Goal: Task Accomplishment & Management: Use online tool/utility

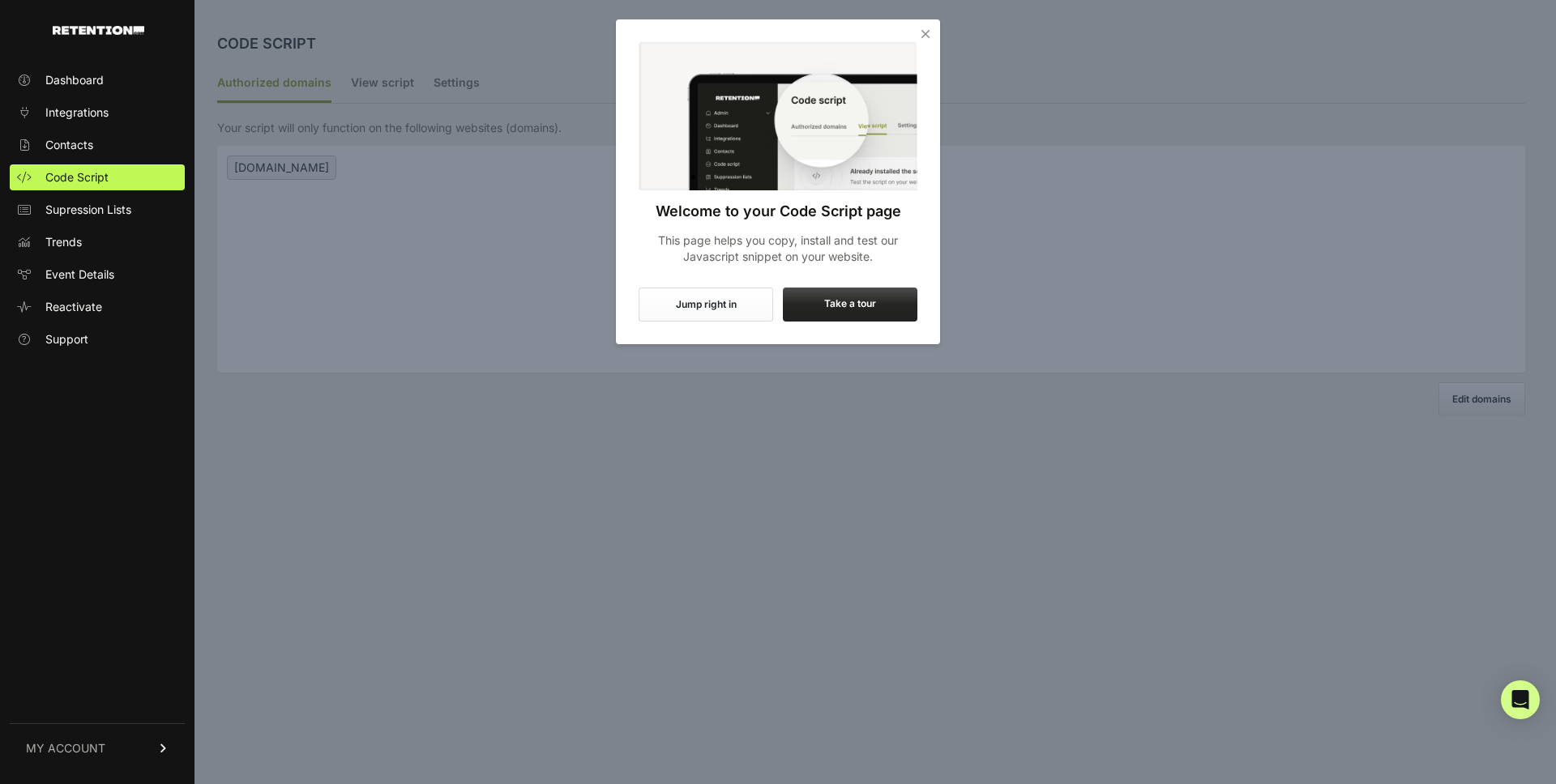
click at [927, 35] on icon "Close" at bounding box center [925, 33] width 16 height 16
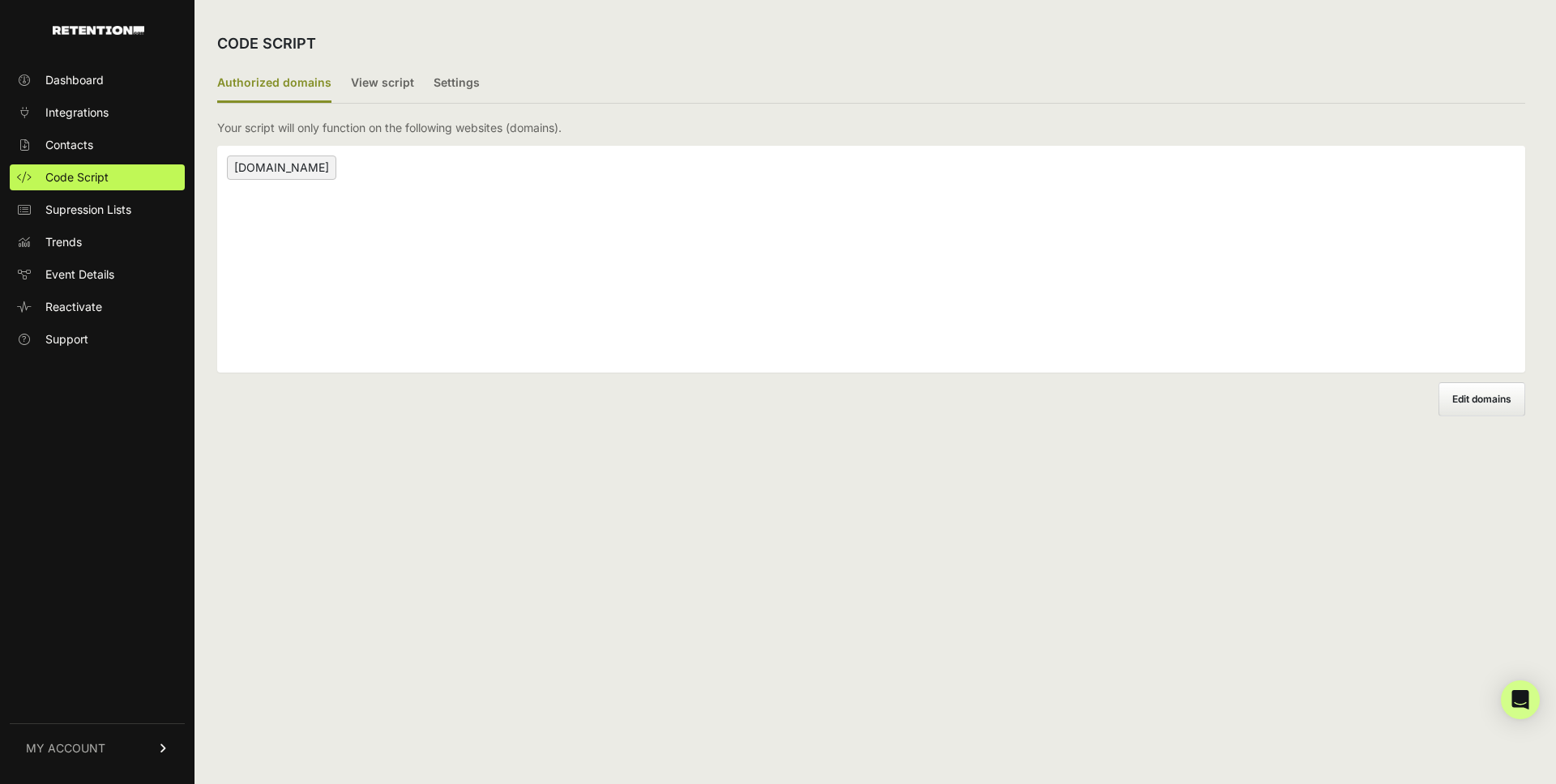
click at [404, 484] on div "CODE SCRIPT Authorized domains View script Settings 2/3 Install script View, in…" at bounding box center [870, 392] width 1353 height 784
click at [404, 484] on div "CODE SCRIPT Authorized domains View script Settings 2/3 Install script View, in…" at bounding box center [870, 392] width 1353 height 784
click at [399, 78] on label "View script" at bounding box center [382, 83] width 63 height 38
click at [0, 0] on input "View script" at bounding box center [0, 0] width 0 height 0
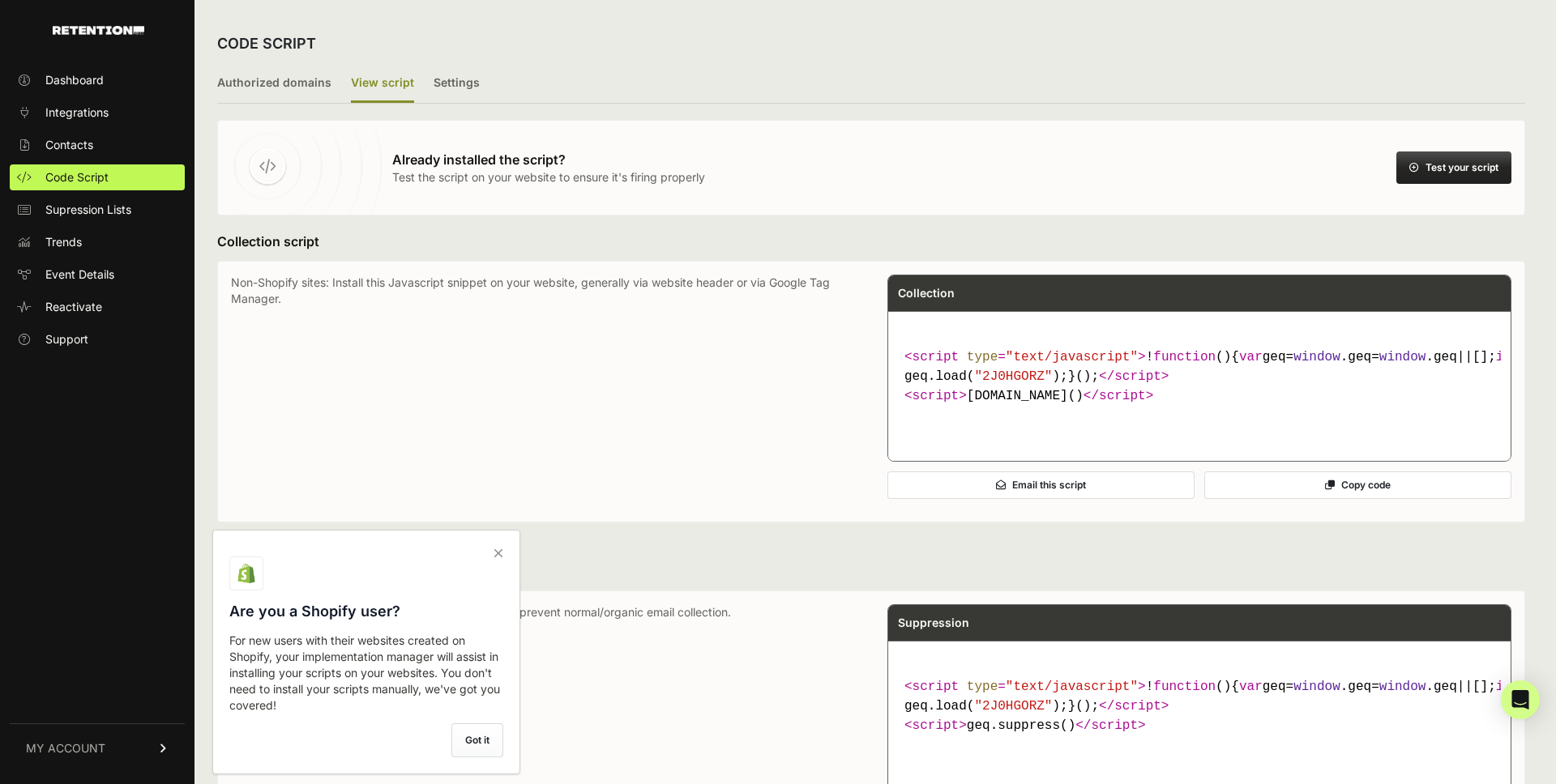
click at [713, 409] on p "Non-Shopify sites: Install this Javascript snippet on your website, generally v…" at bounding box center [543, 391] width 624 height 234
click at [493, 549] on icon at bounding box center [498, 553] width 23 height 25
click at [0, 0] on input "checkbox" at bounding box center [0, 0] width 0 height 0
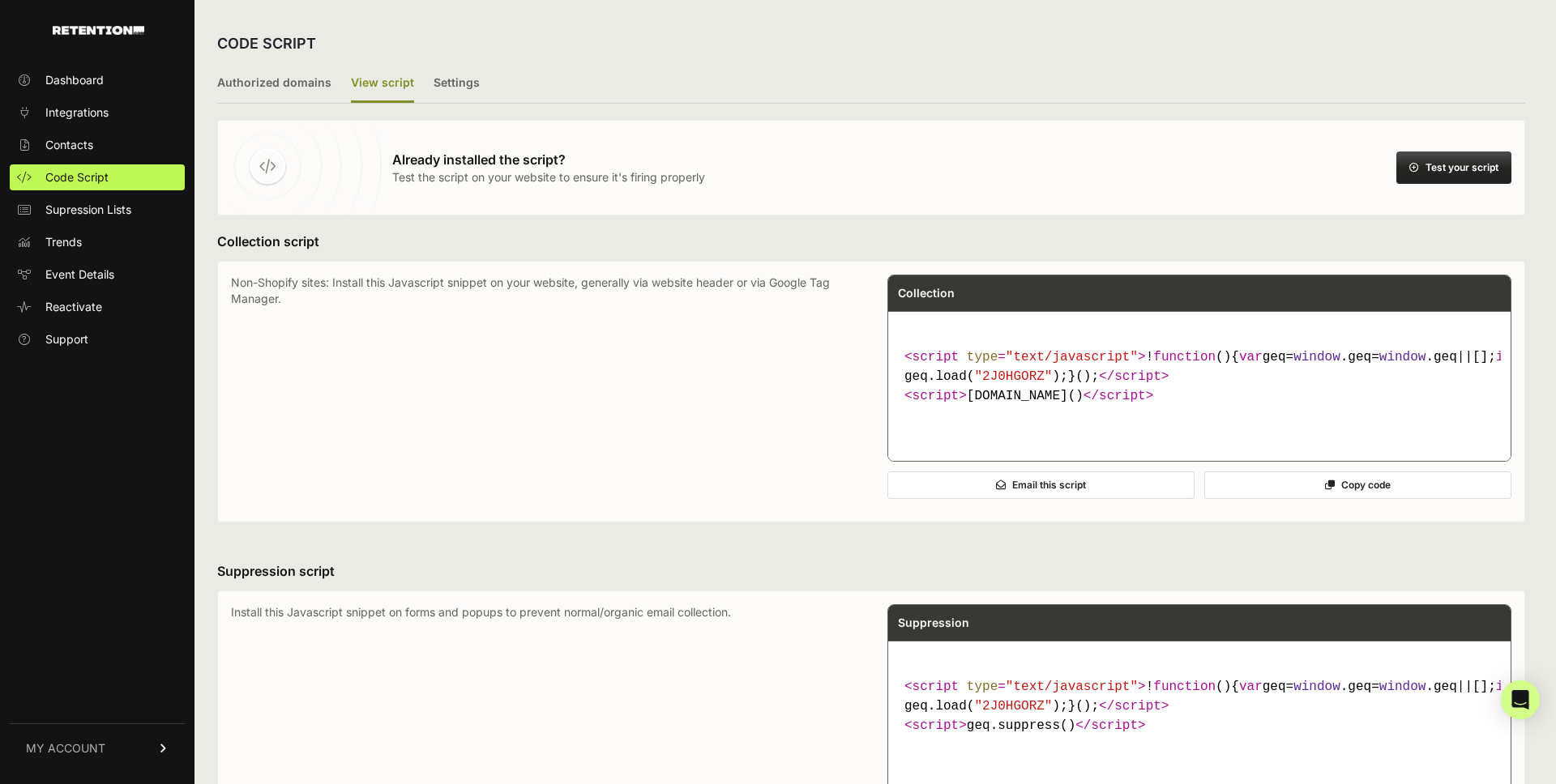
click at [1336, 499] on button "Copy code" at bounding box center [1357, 484] width 307 height 27
click at [834, 77] on ul "Authorized domains View script Settings" at bounding box center [871, 84] width 1308 height 39
click at [1340, 499] on button "Copy code" at bounding box center [1357, 484] width 307 height 27
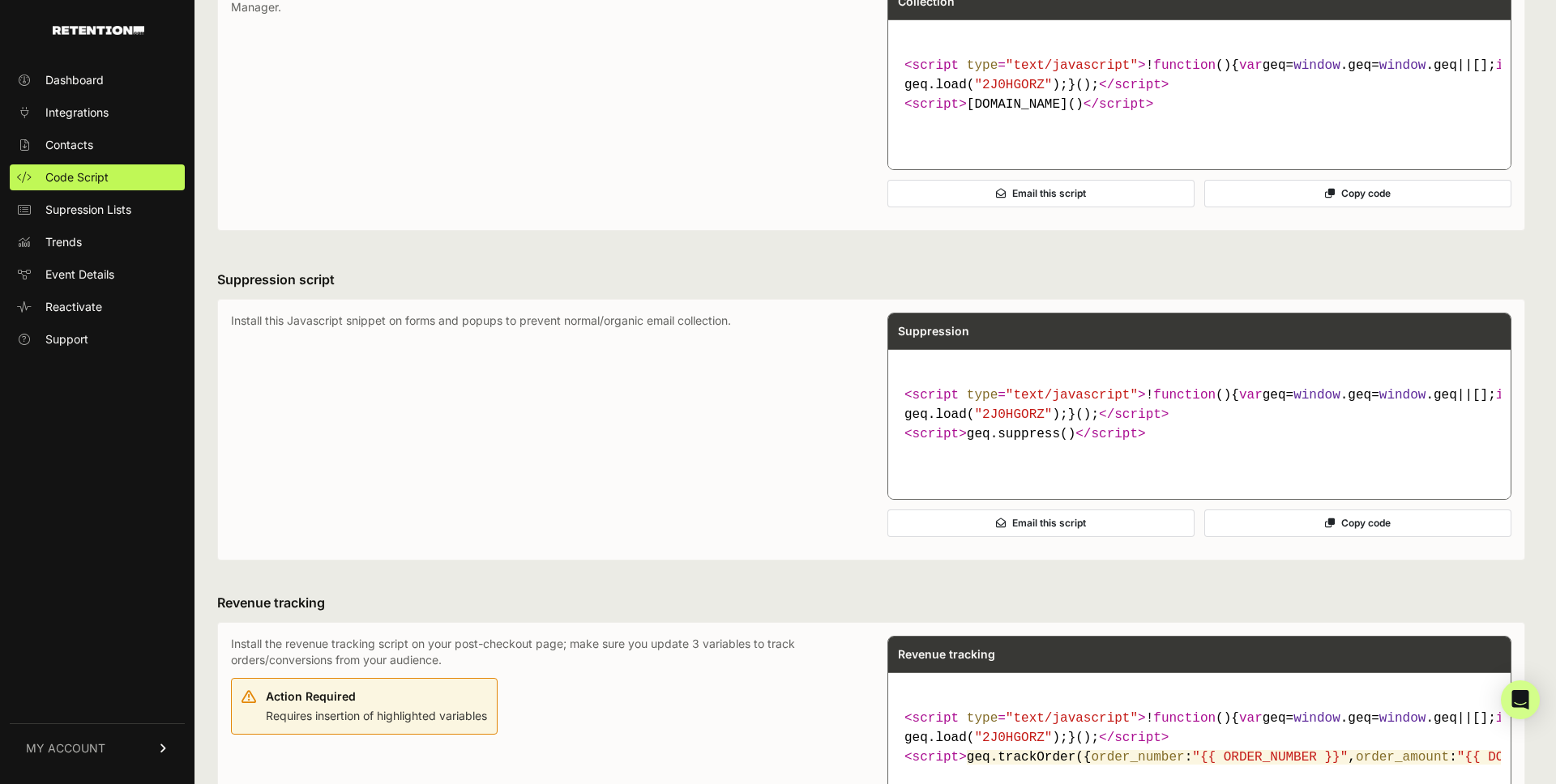
scroll to position [315, 0]
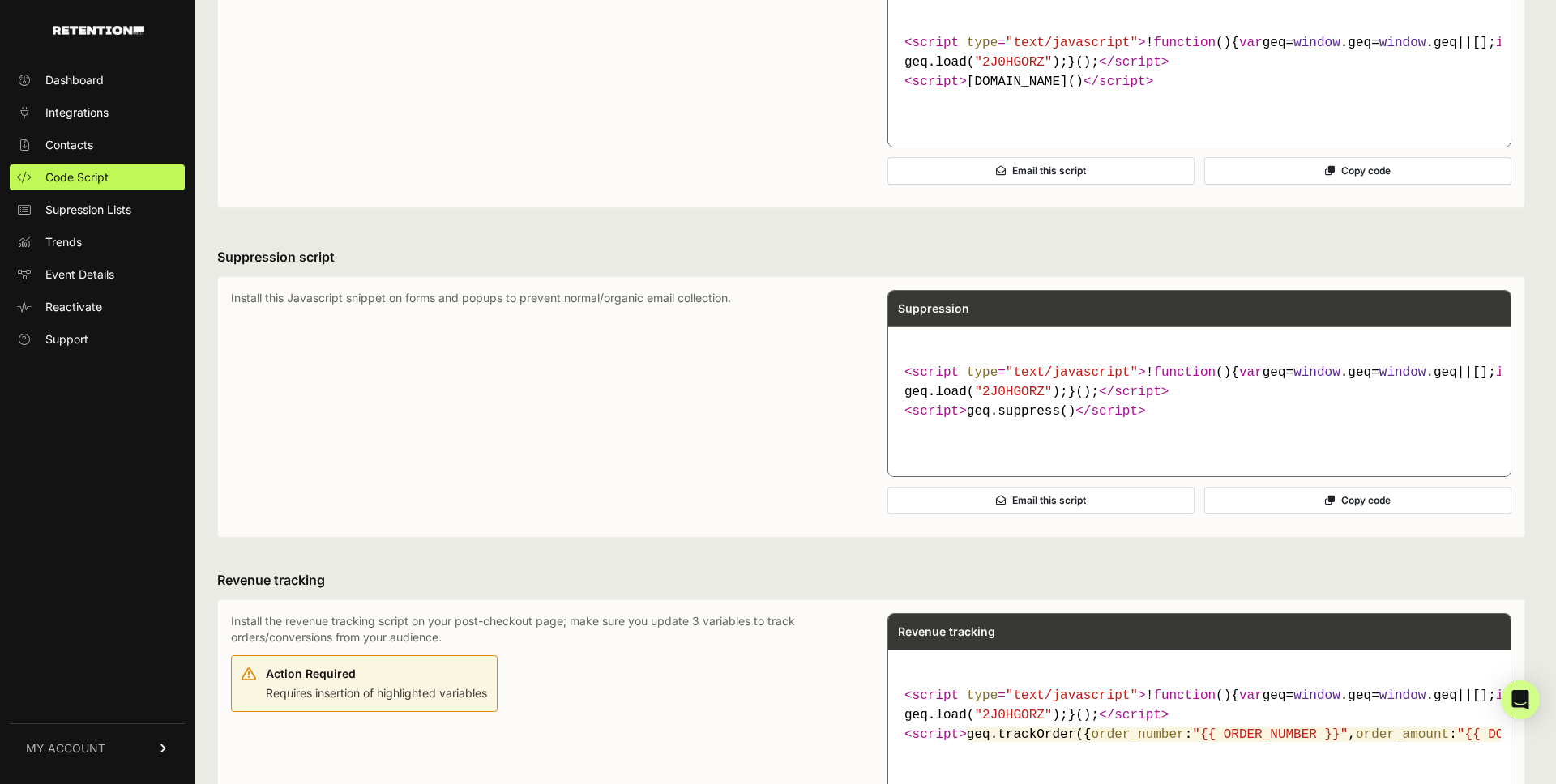
click at [1370, 514] on button "Copy code" at bounding box center [1357, 500] width 307 height 27
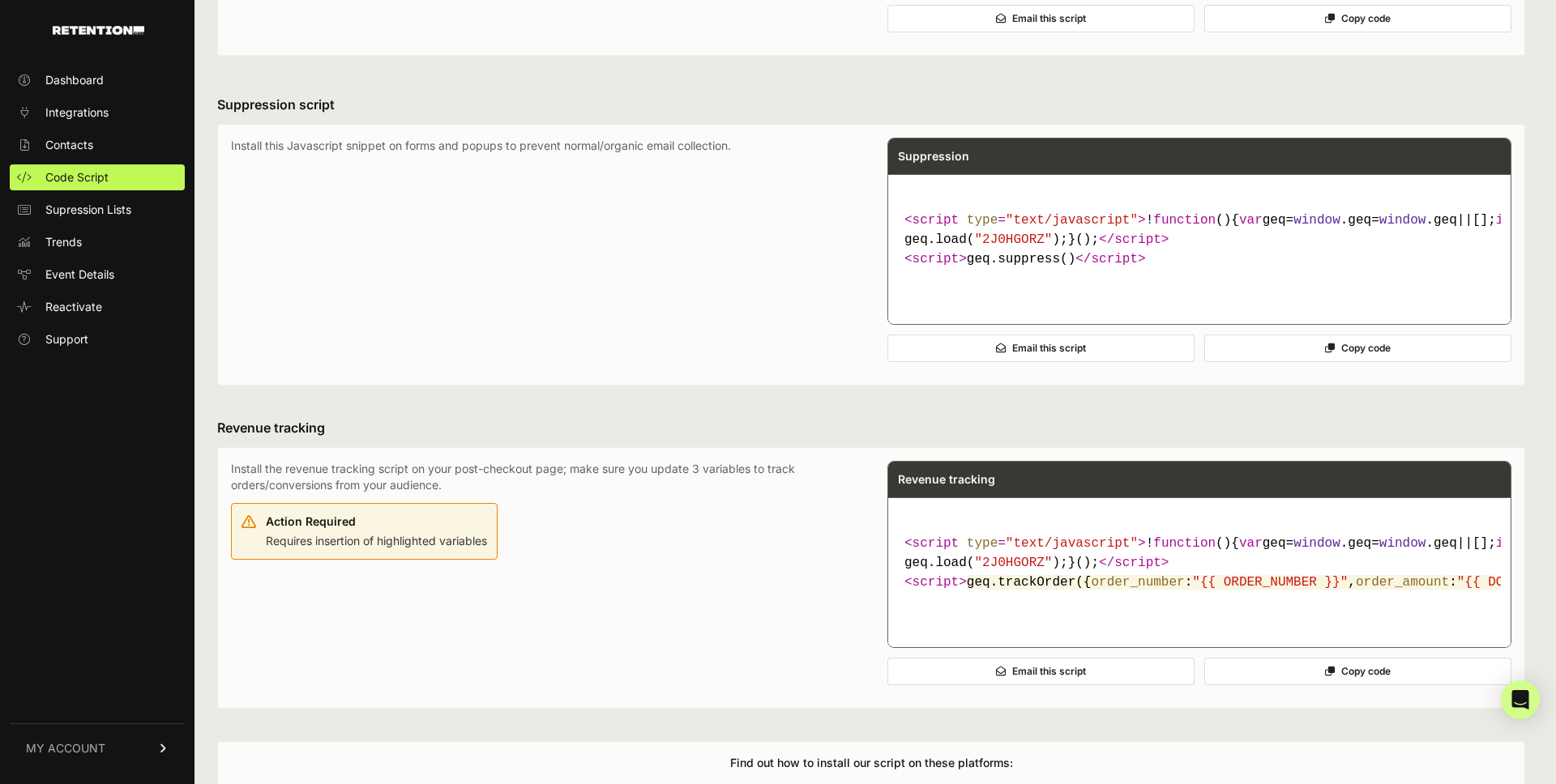
scroll to position [469, 0]
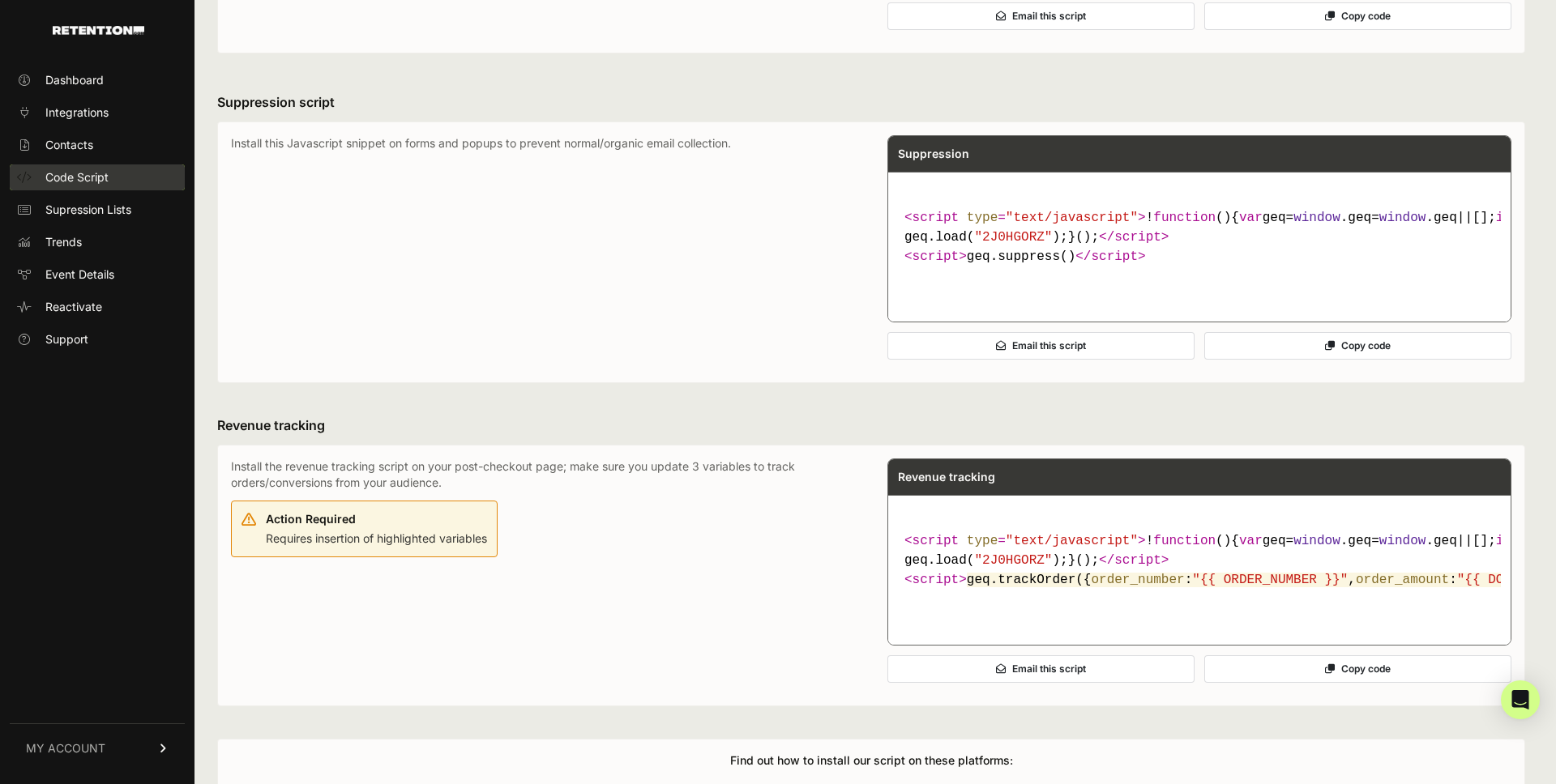
click at [104, 172] on span "Code Script" at bounding box center [77, 178] width 63 height 16
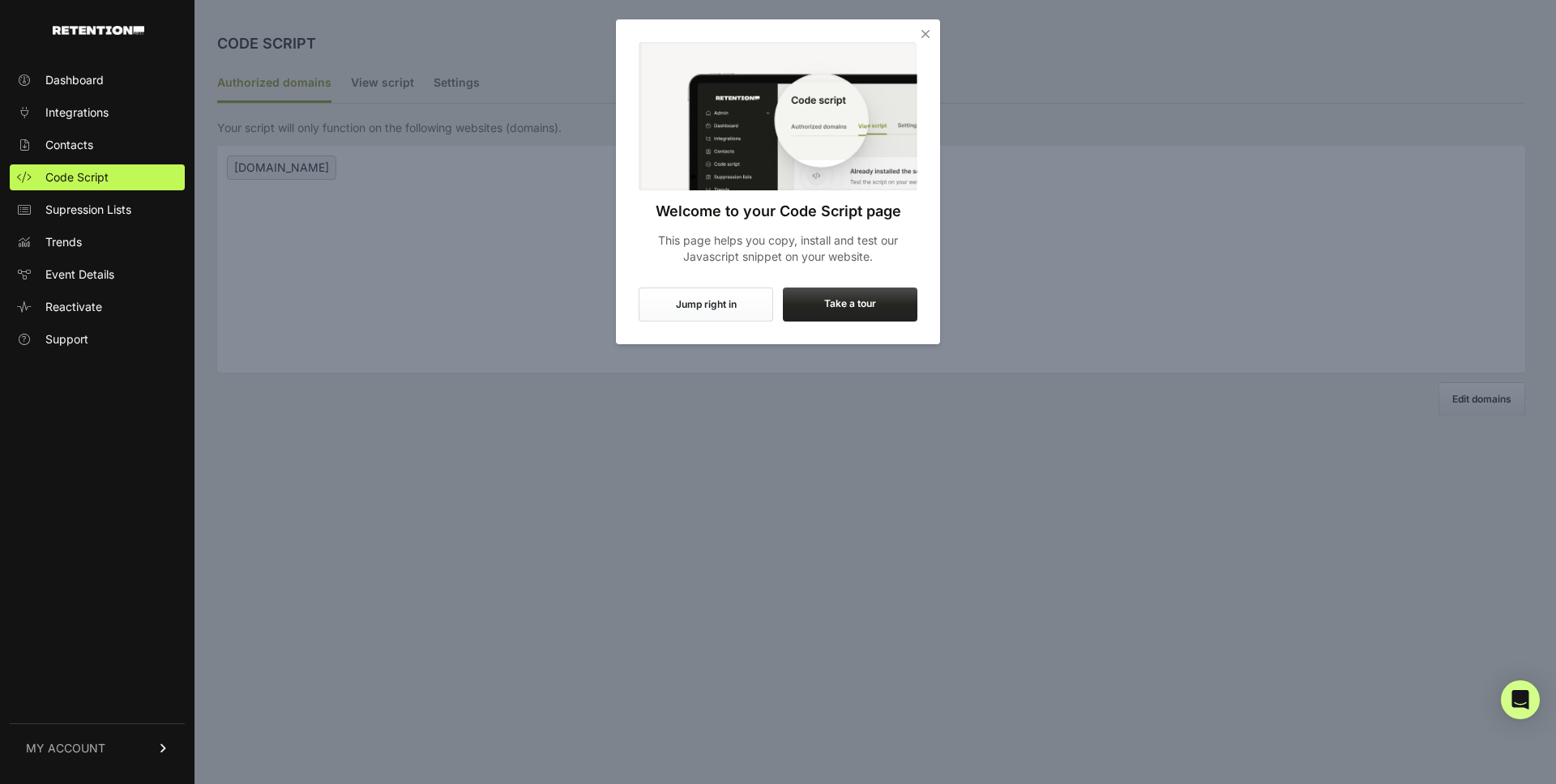
click at [743, 301] on button "Jump right in" at bounding box center [705, 304] width 135 height 34
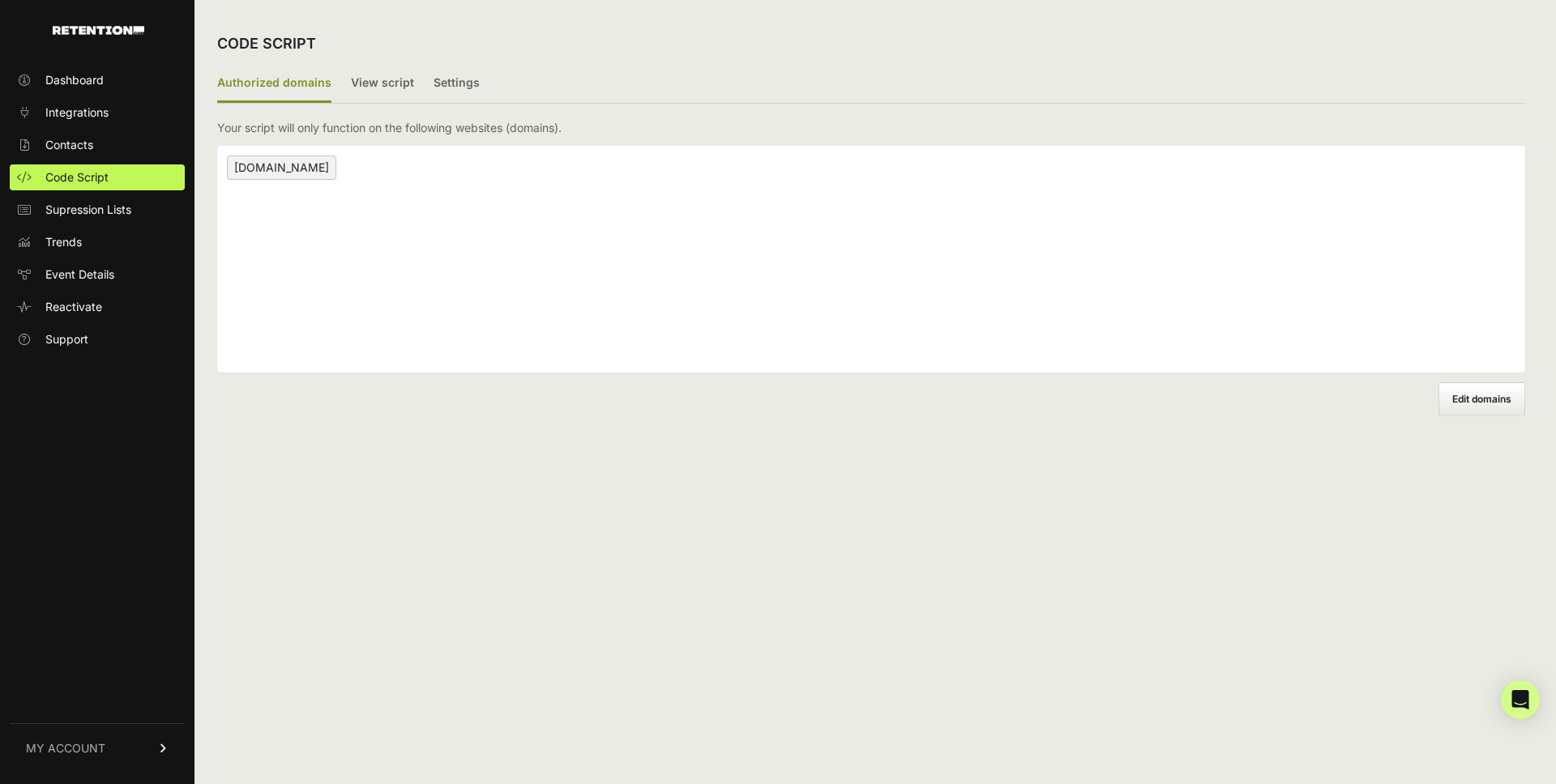
click at [564, 259] on div "[DOMAIN_NAME]" at bounding box center [871, 259] width 1308 height 227
click at [819, 578] on div "CODE SCRIPT Authorized domains View script Settings 2/3 Install script View, in…" at bounding box center [870, 392] width 1353 height 784
click at [394, 94] on label "View script" at bounding box center [382, 83] width 63 height 38
click at [0, 0] on input "View script" at bounding box center [0, 0] width 0 height 0
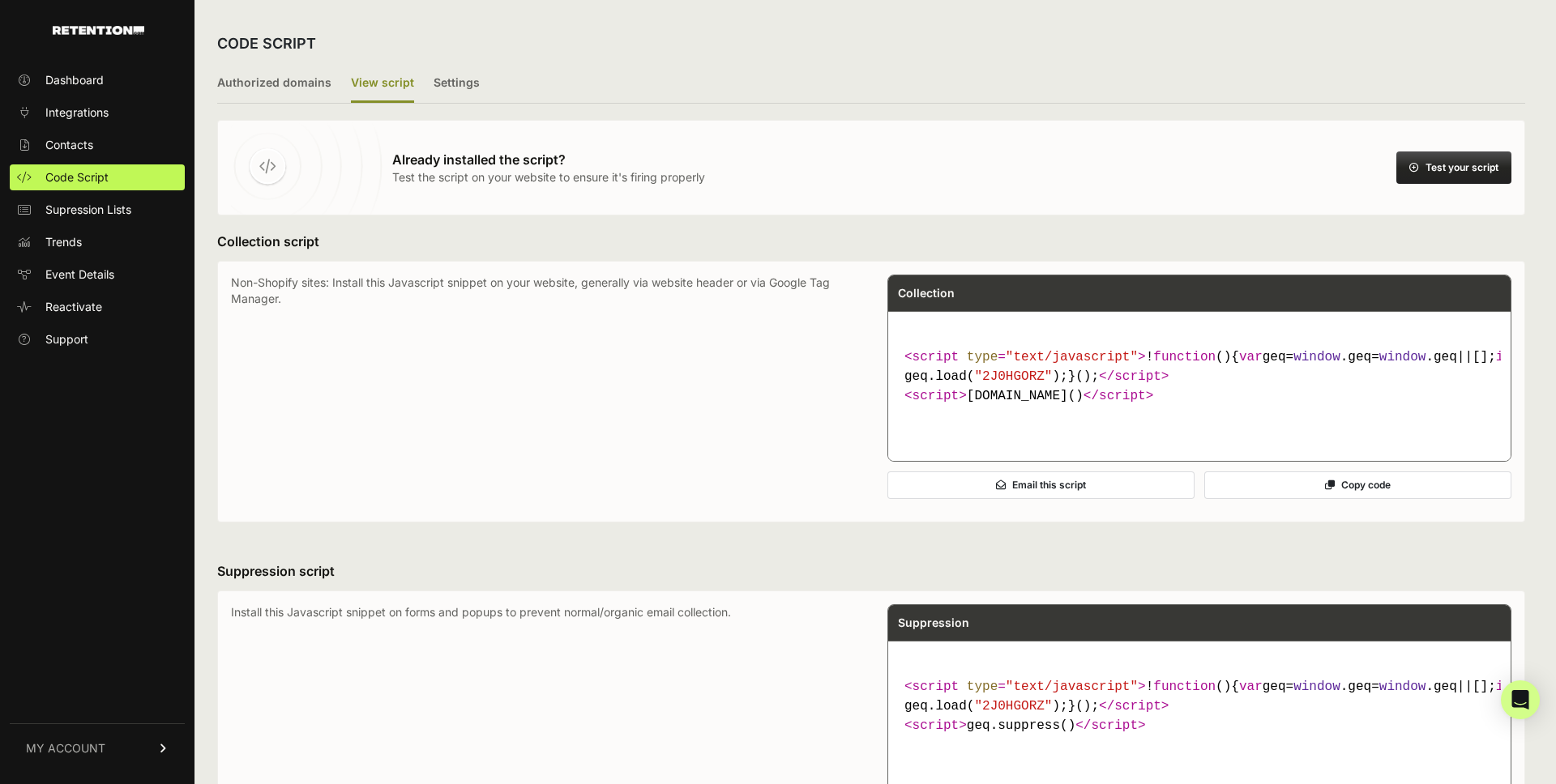
click at [1476, 171] on button "Test your script" at bounding box center [1453, 167] width 115 height 33
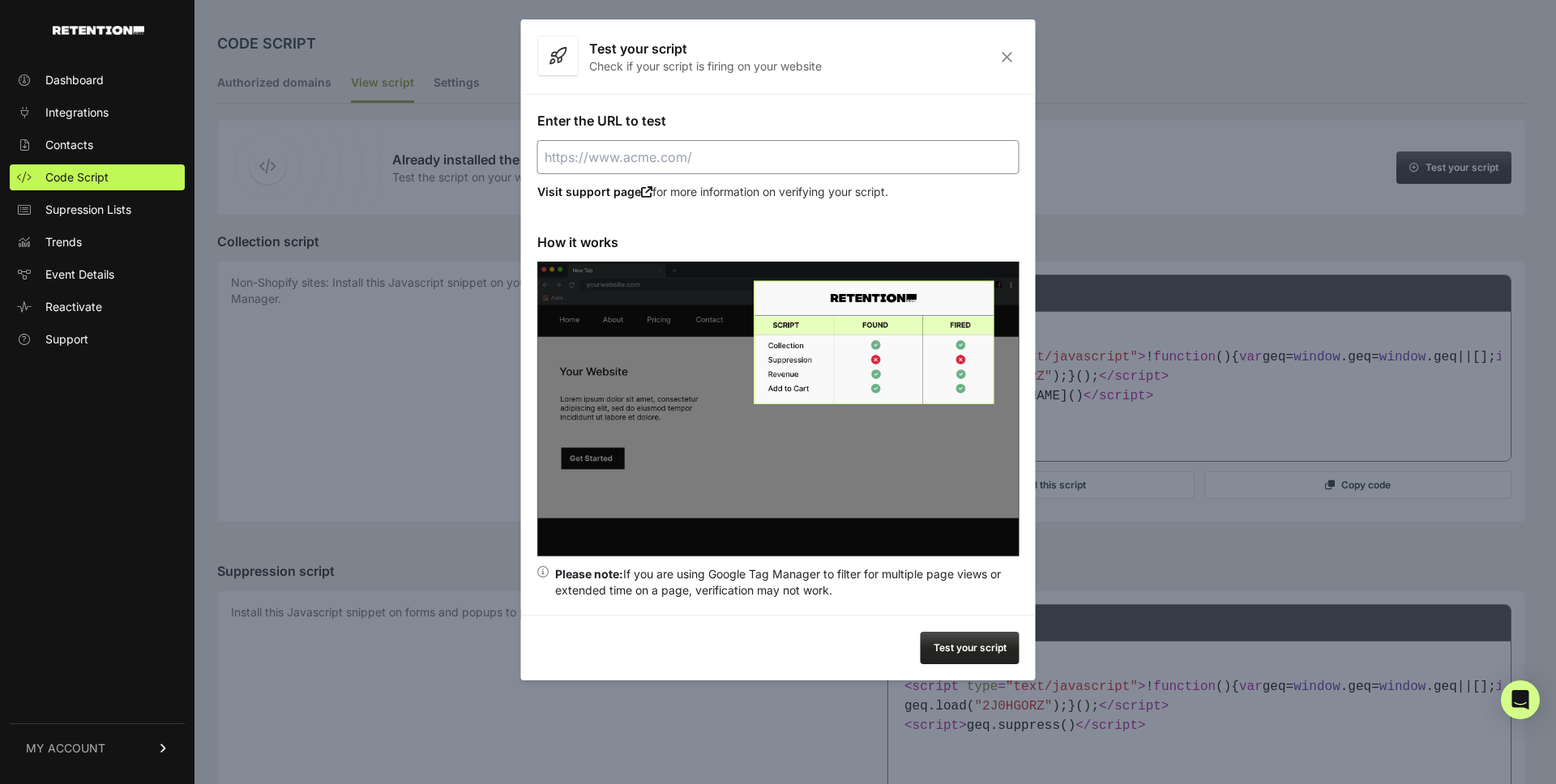
click at [776, 163] on input "Enter the URL to test" at bounding box center [778, 156] width 482 height 34
paste input "[URL][DOMAIN_NAME]"
type input "[URL][DOMAIN_NAME]"
click at [969, 643] on button "Test your script" at bounding box center [970, 648] width 98 height 33
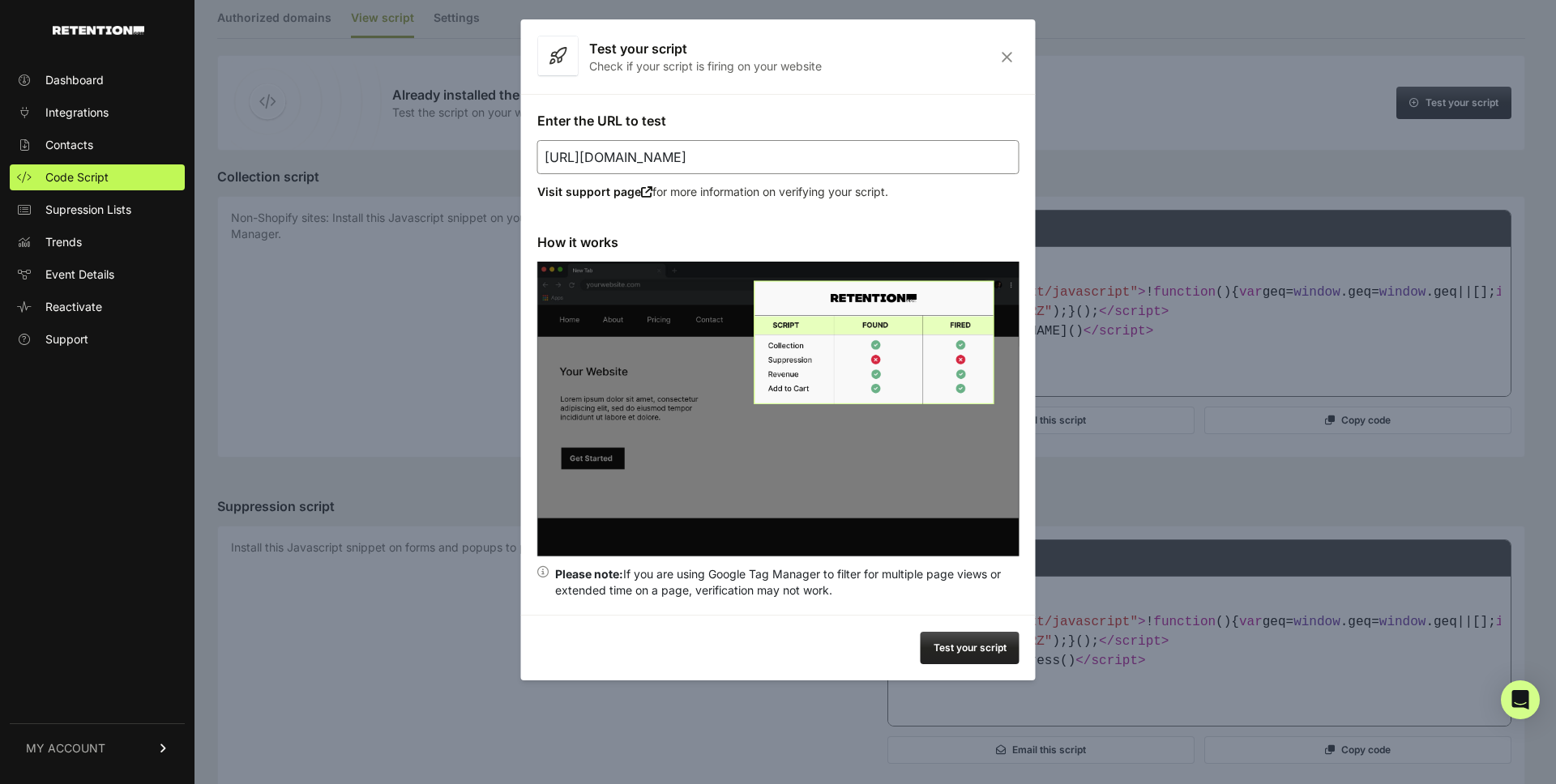
scroll to position [76, 0]
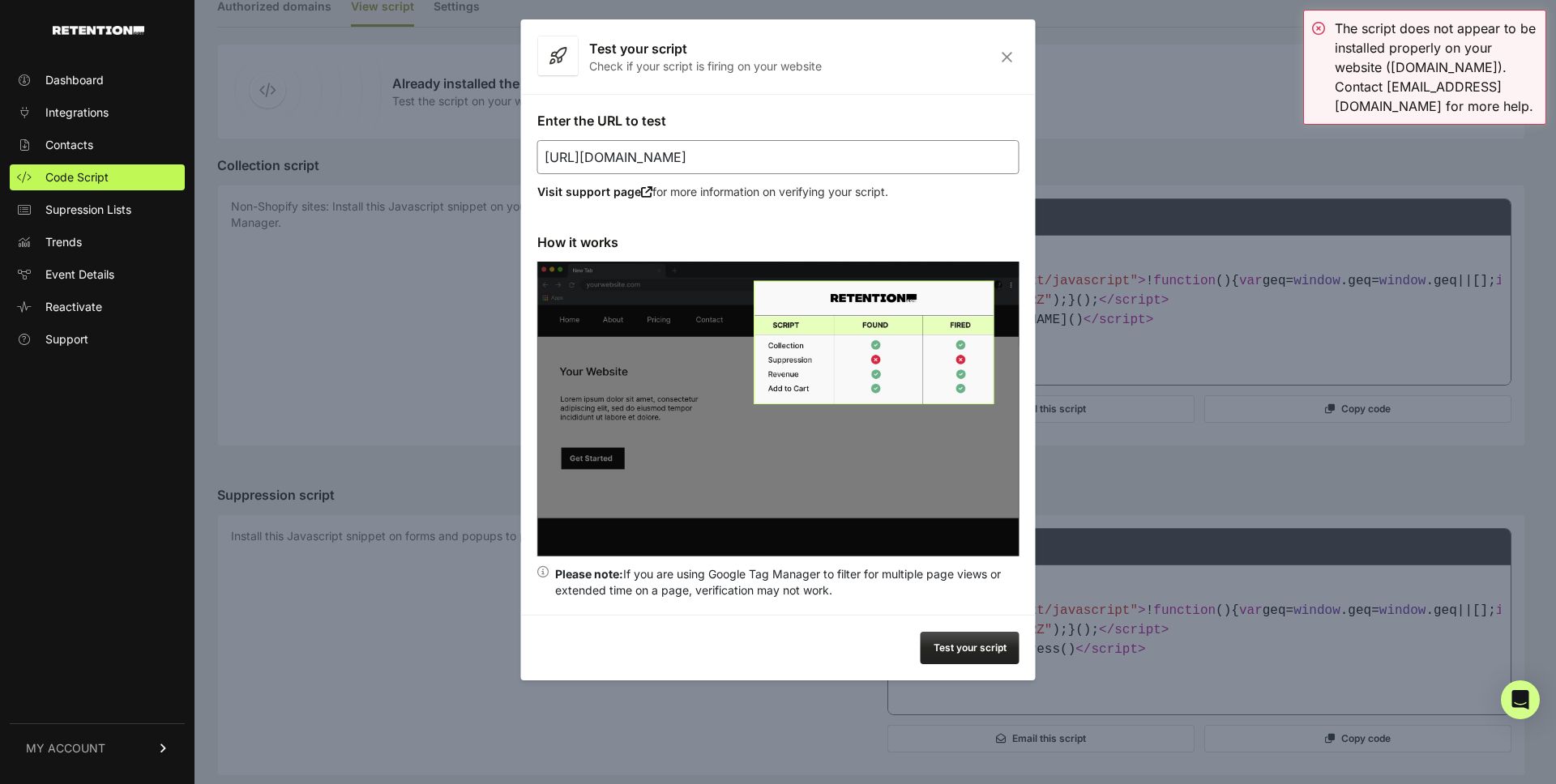
click at [1007, 56] on icon "Close" at bounding box center [1007, 57] width 25 height 14
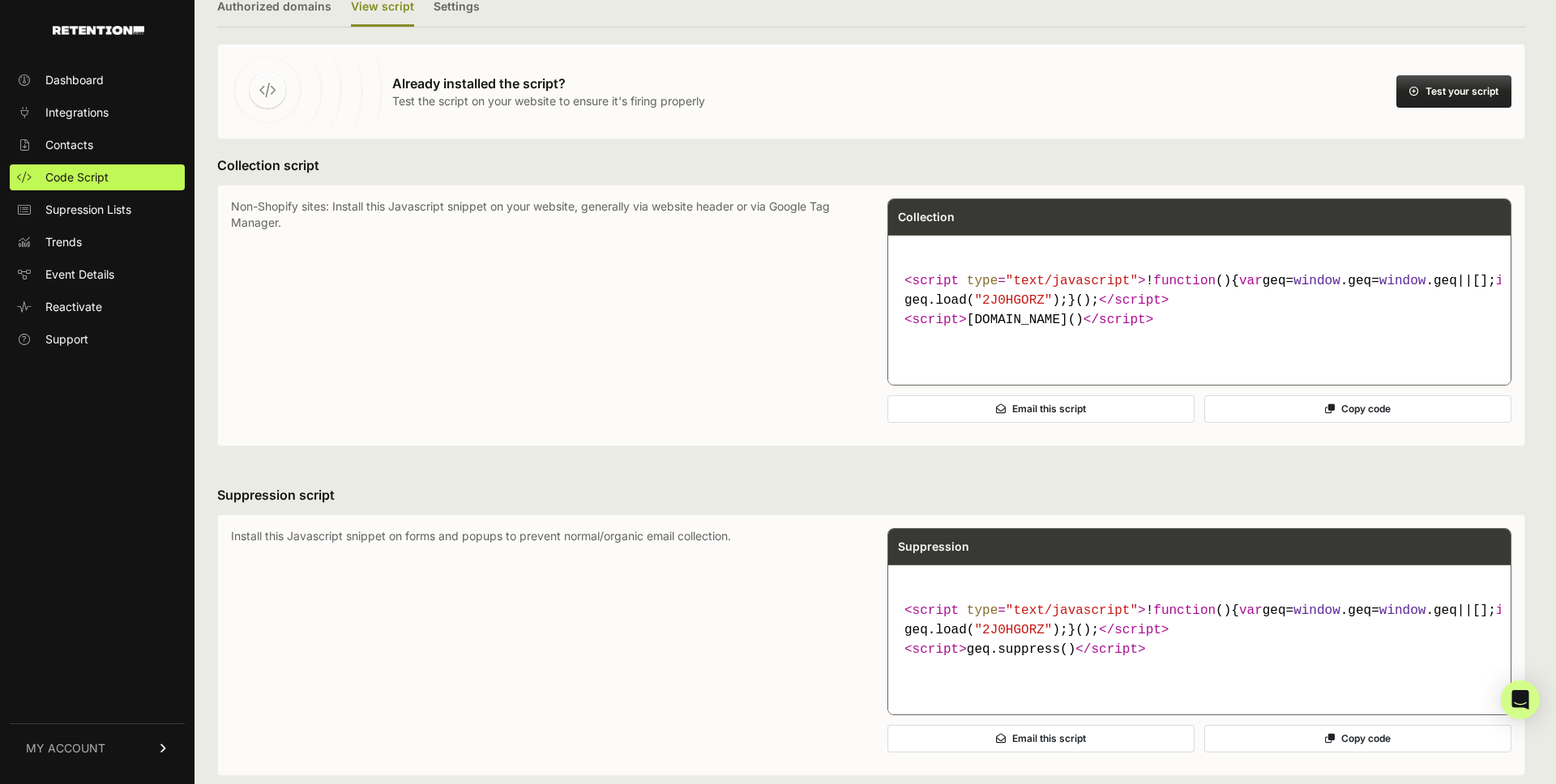
click at [1465, 76] on button "Test your script" at bounding box center [1453, 91] width 115 height 33
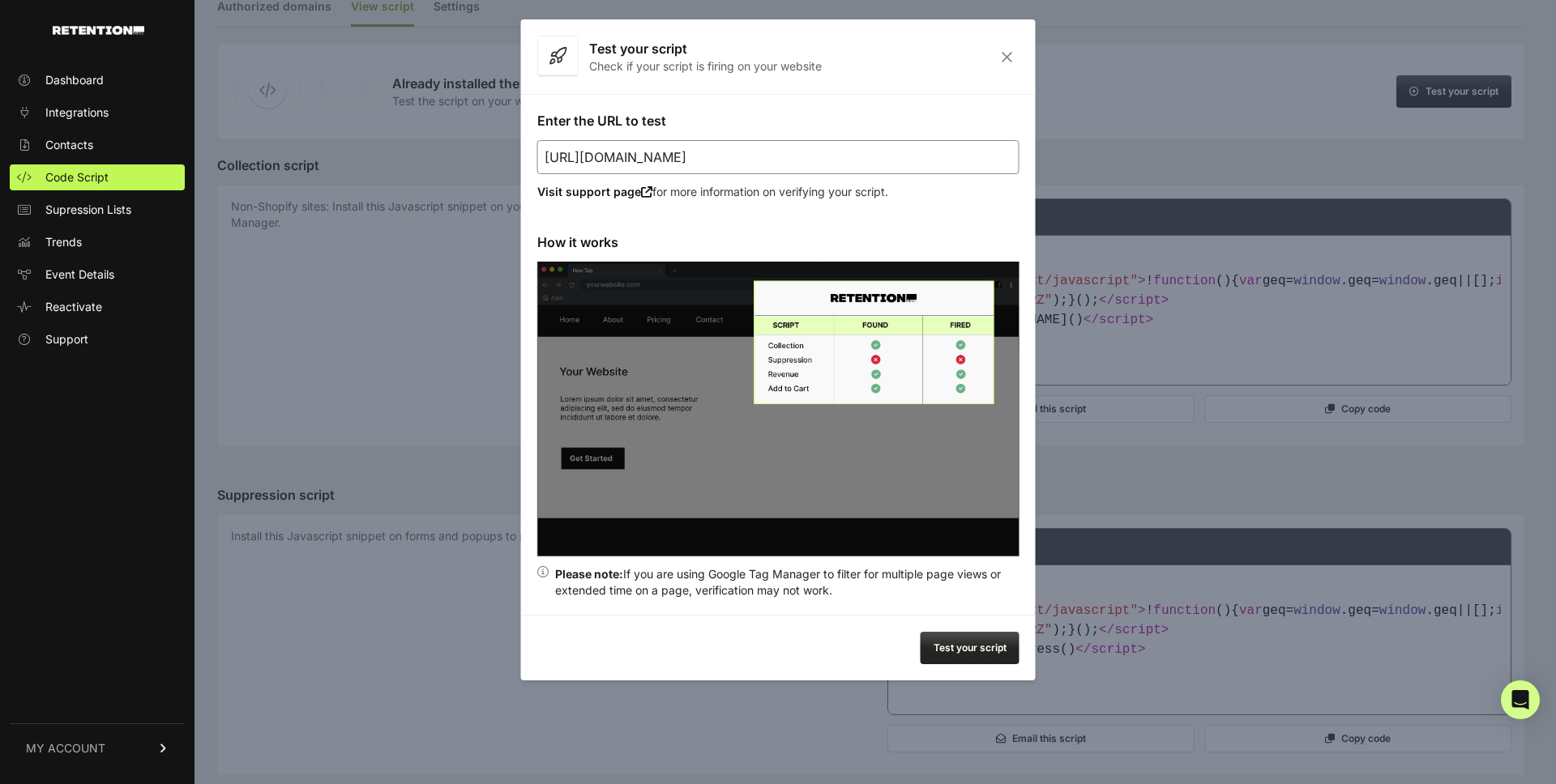
click at [865, 163] on input "https://likewise.com/?gtm_debug=1755883342214" at bounding box center [778, 156] width 482 height 34
click at [694, 156] on input "https://likewise.com/?gtm_debug=1755883342214" at bounding box center [778, 156] width 482 height 34
paste input "test.likewiseweb.net/"
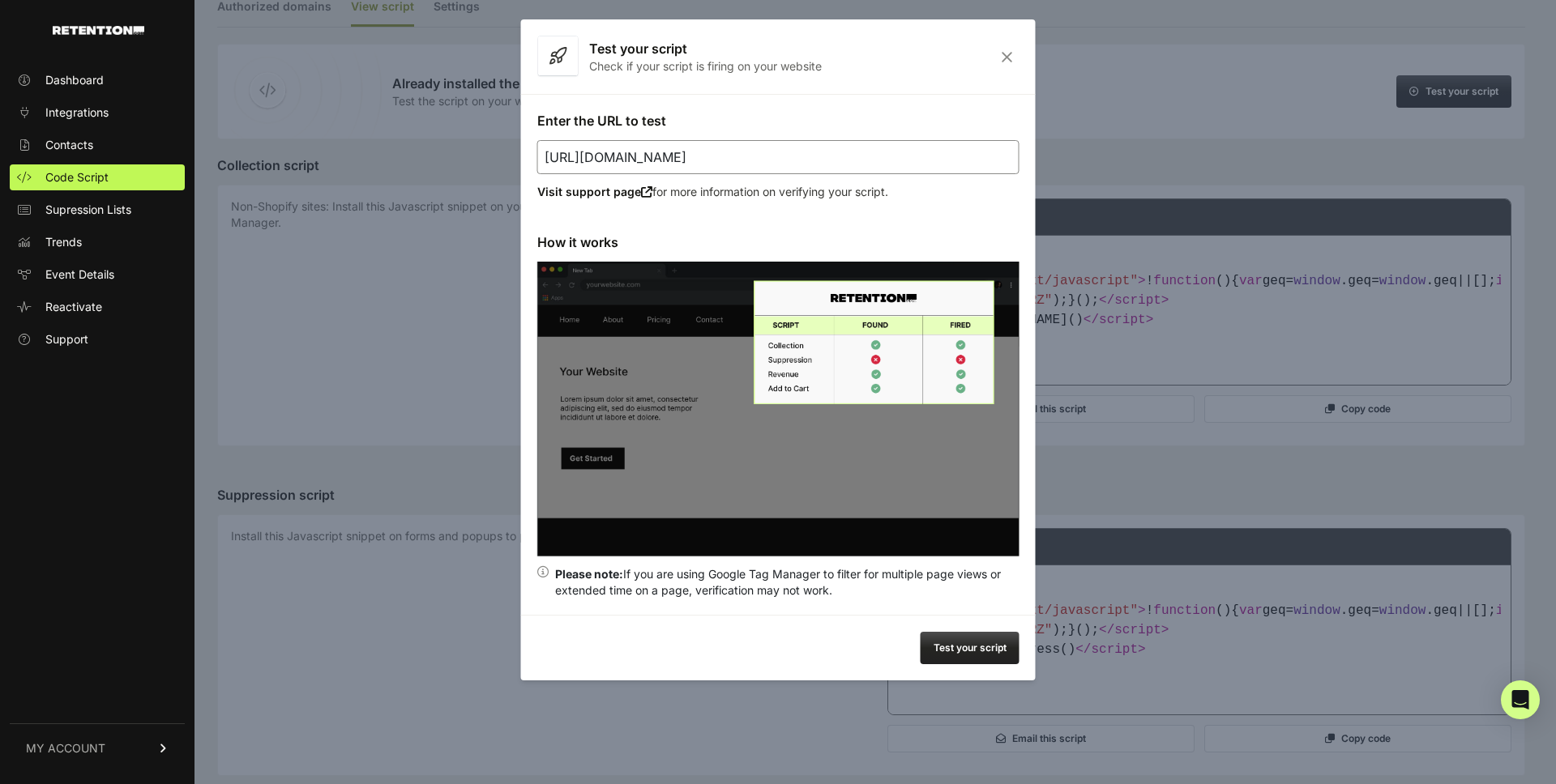
type input "https://test.likewiseweb.net/"
click at [966, 650] on button "Test your script" at bounding box center [970, 648] width 98 height 33
click at [1007, 55] on icon "Close" at bounding box center [1007, 57] width 25 height 14
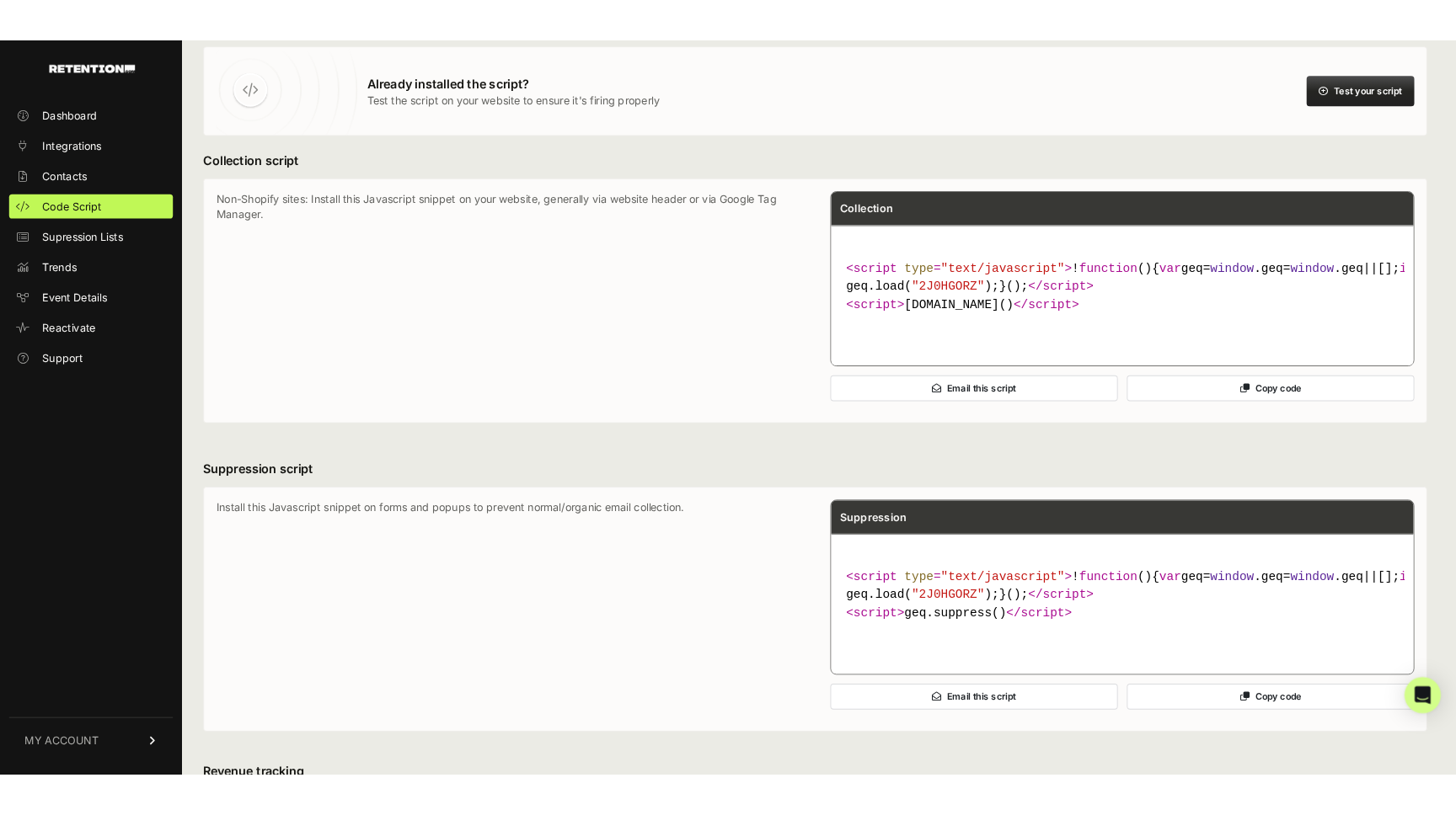
scroll to position [119, 0]
